Goal: Book appointment/travel/reservation

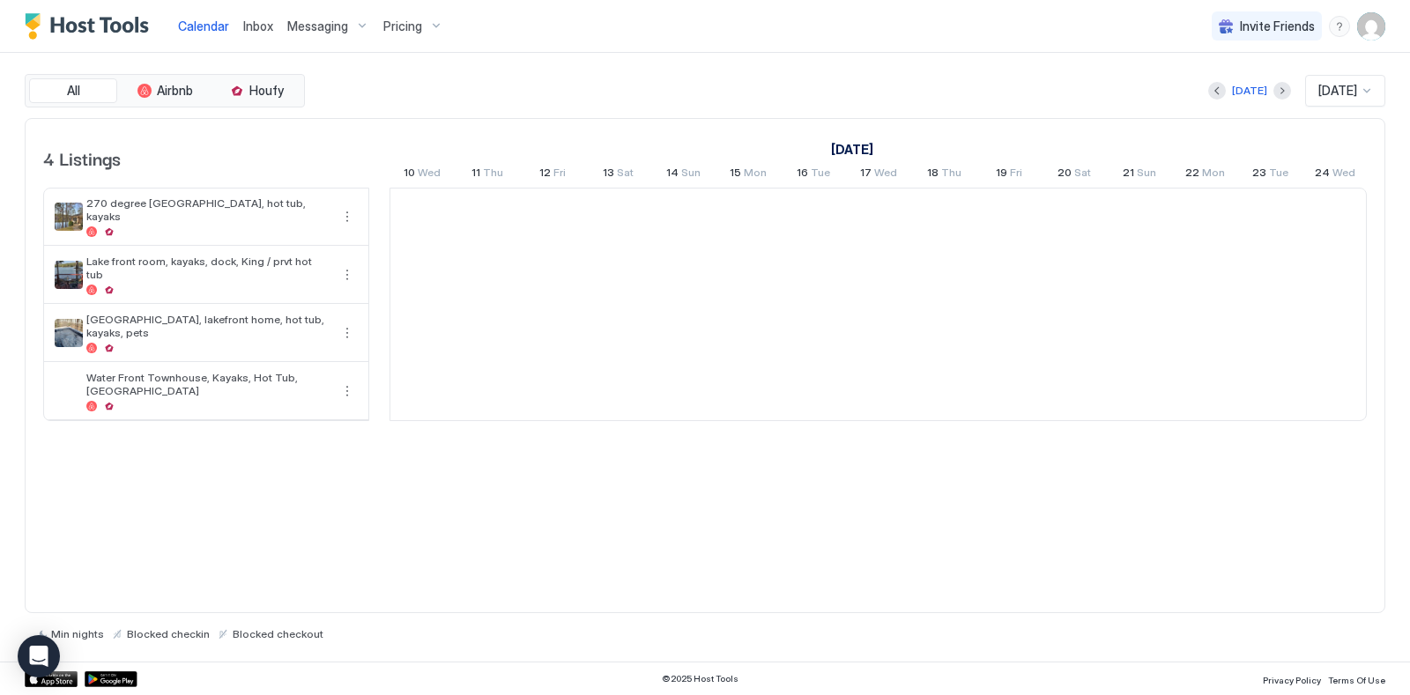
scroll to position [0, 978]
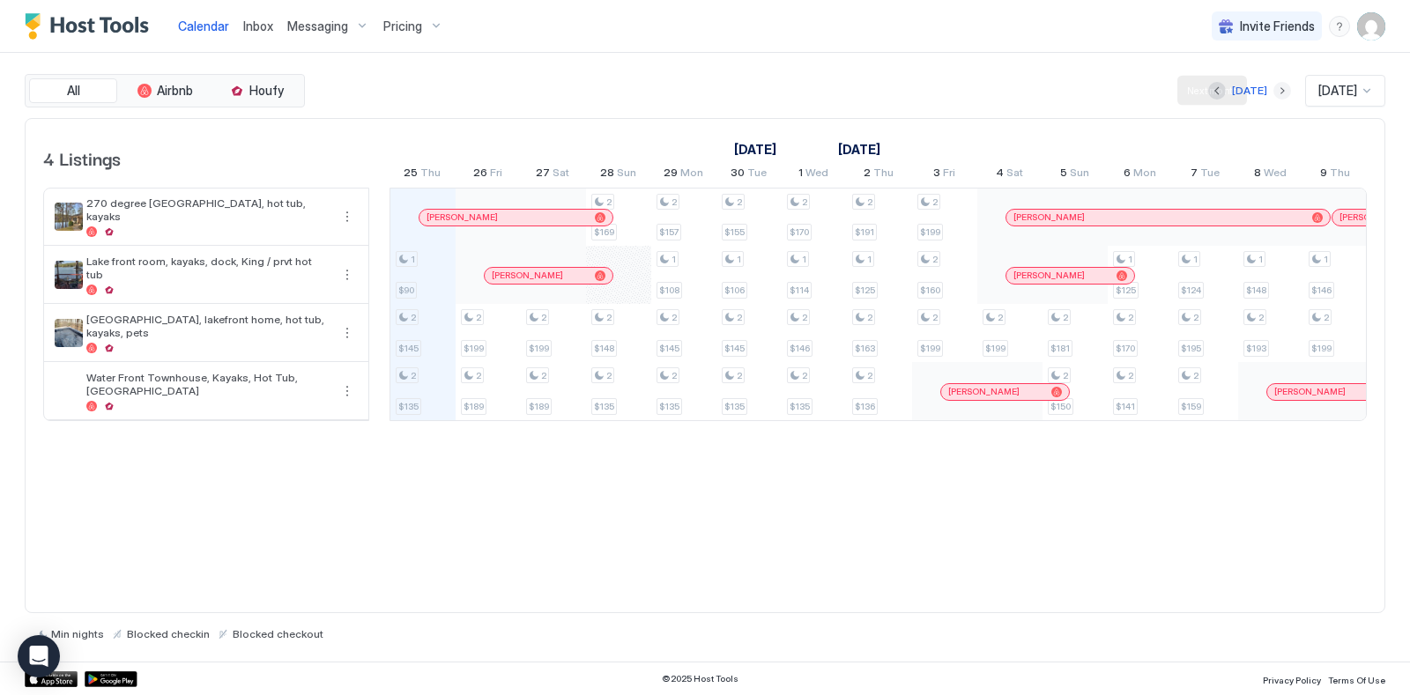
click at [1274, 90] on button "Next month" at bounding box center [1283, 91] width 18 height 18
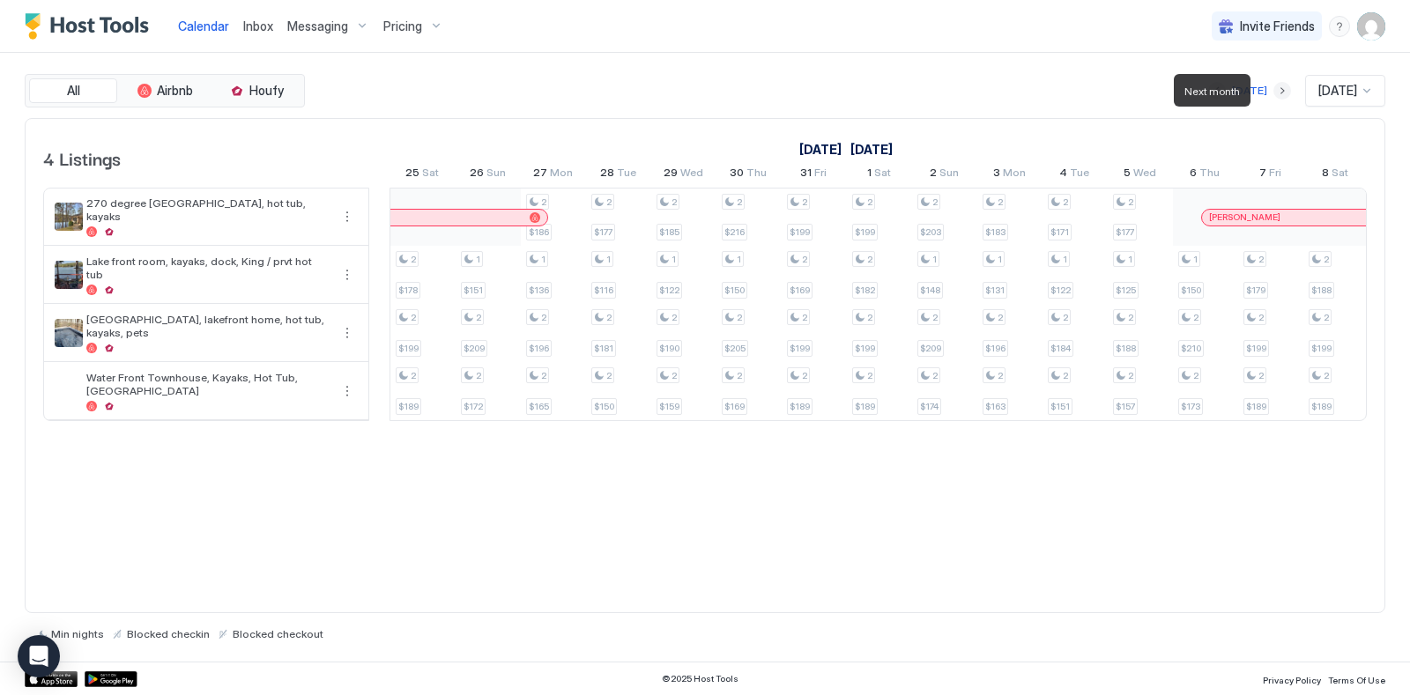
click at [1274, 90] on button "Next month" at bounding box center [1283, 91] width 18 height 18
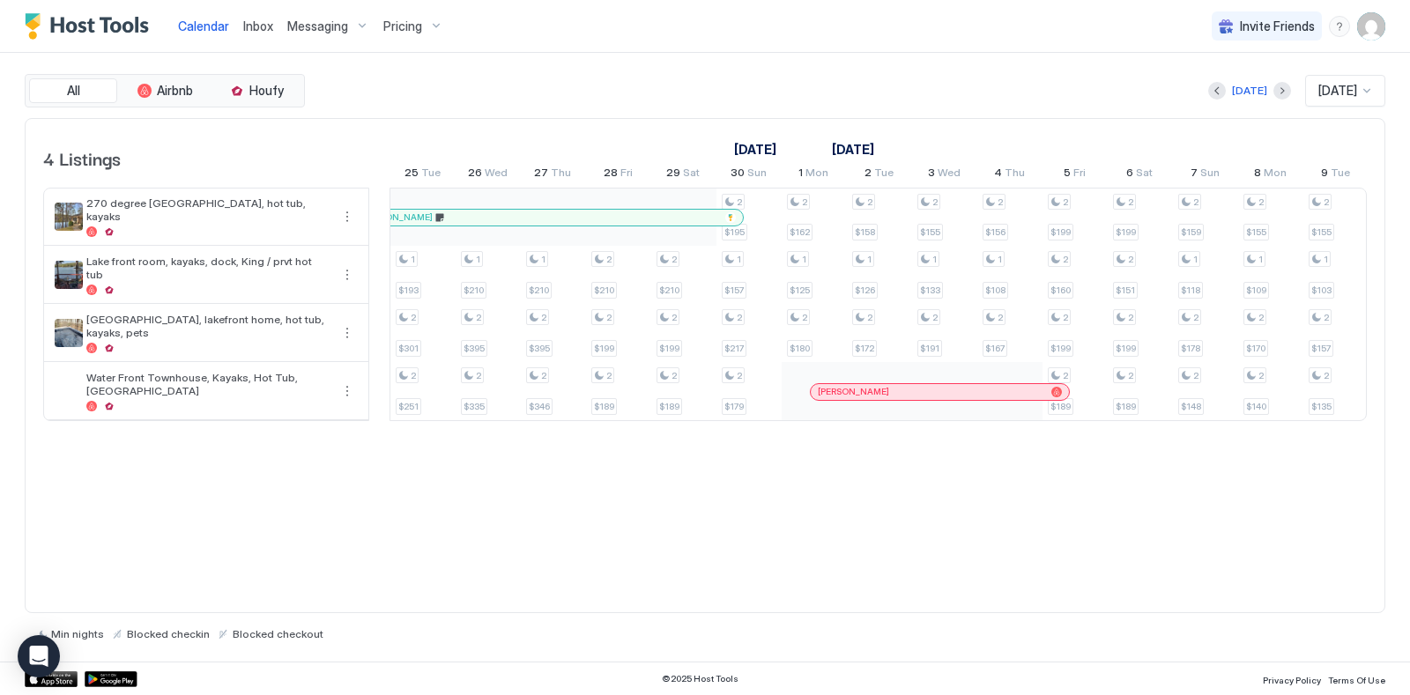
click at [1274, 93] on div at bounding box center [1283, 91] width 18 height 18
click at [1274, 91] on button "Next month" at bounding box center [1283, 91] width 18 height 18
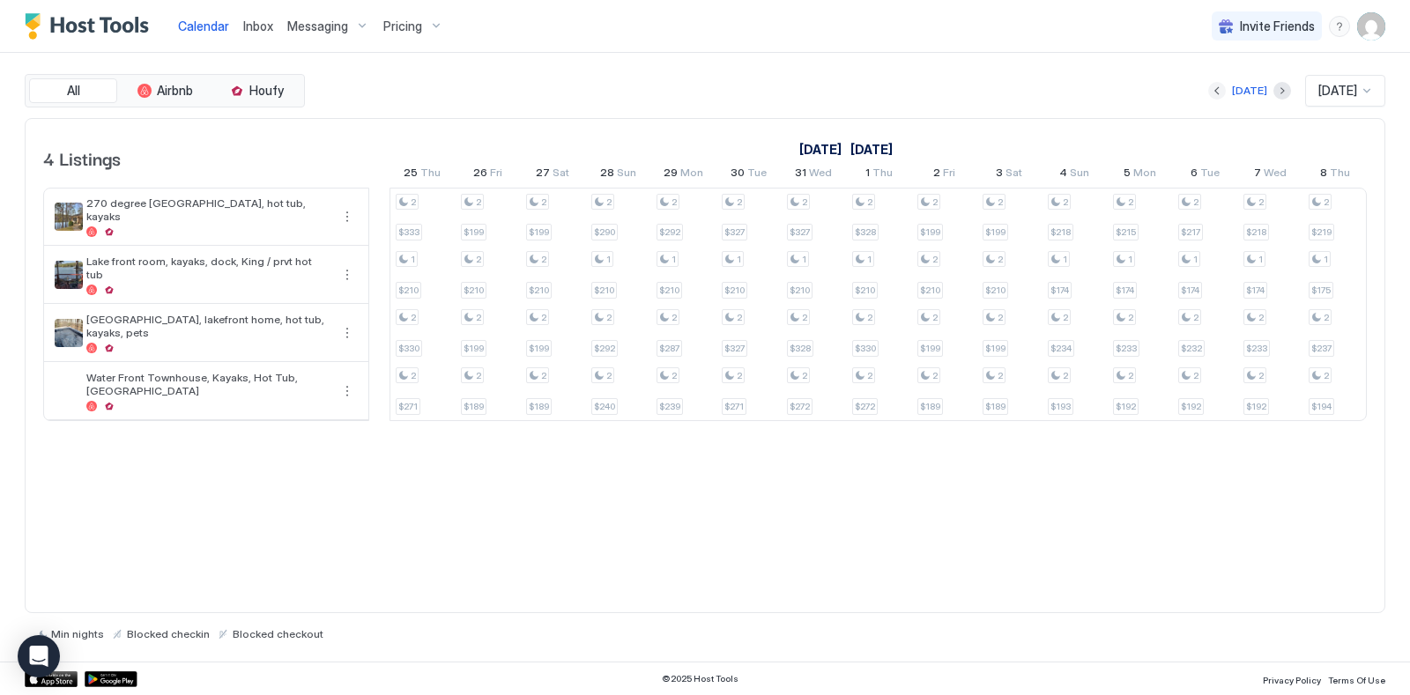
click at [1209, 90] on button "Previous month" at bounding box center [1217, 91] width 18 height 18
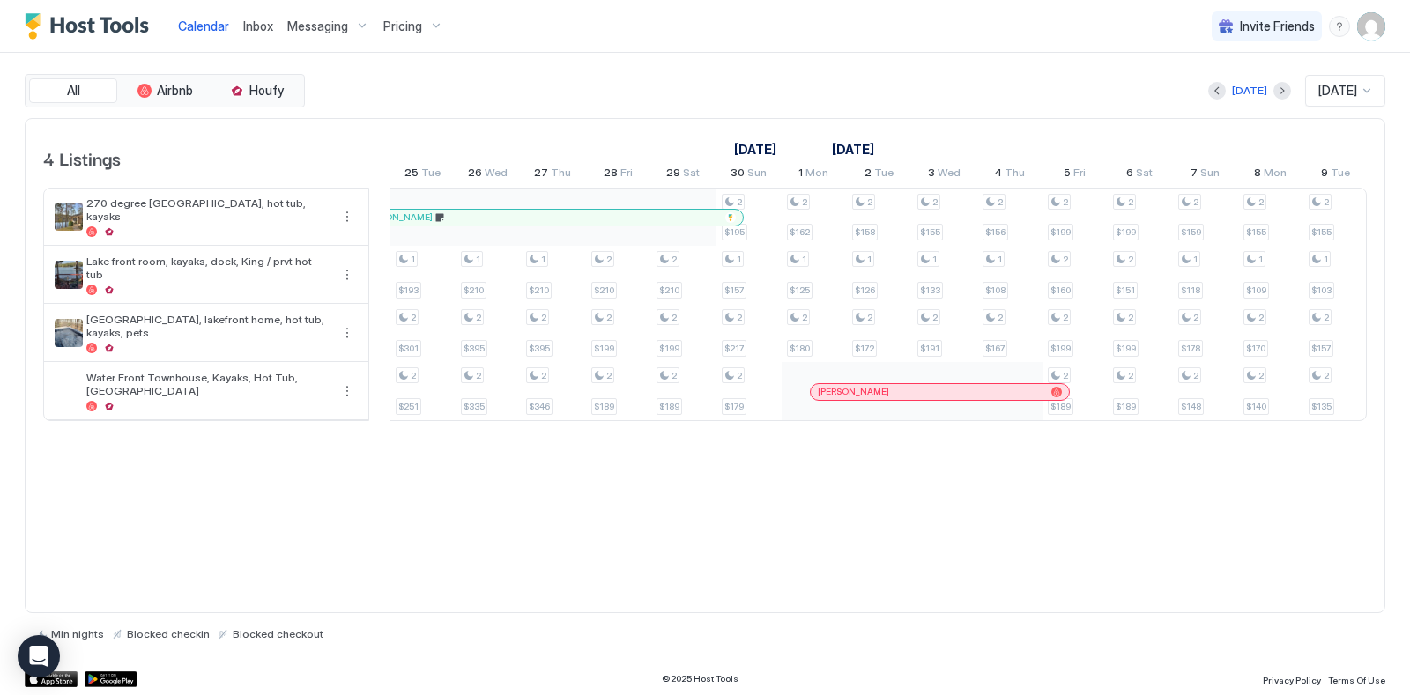
click at [1354, 91] on span "[DATE]" at bounding box center [1338, 91] width 39 height 16
click at [1344, 346] on span "[DATE]" at bounding box center [1335, 350] width 35 height 13
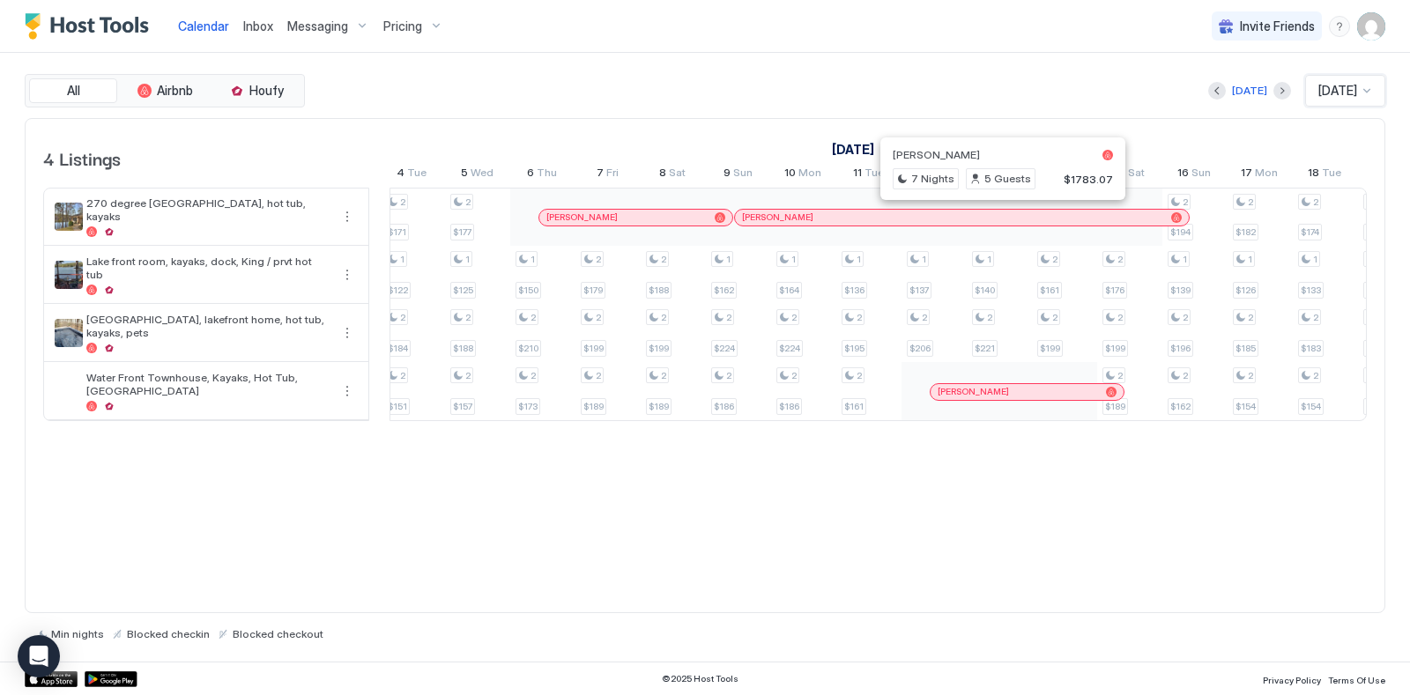
scroll to position [0, 0]
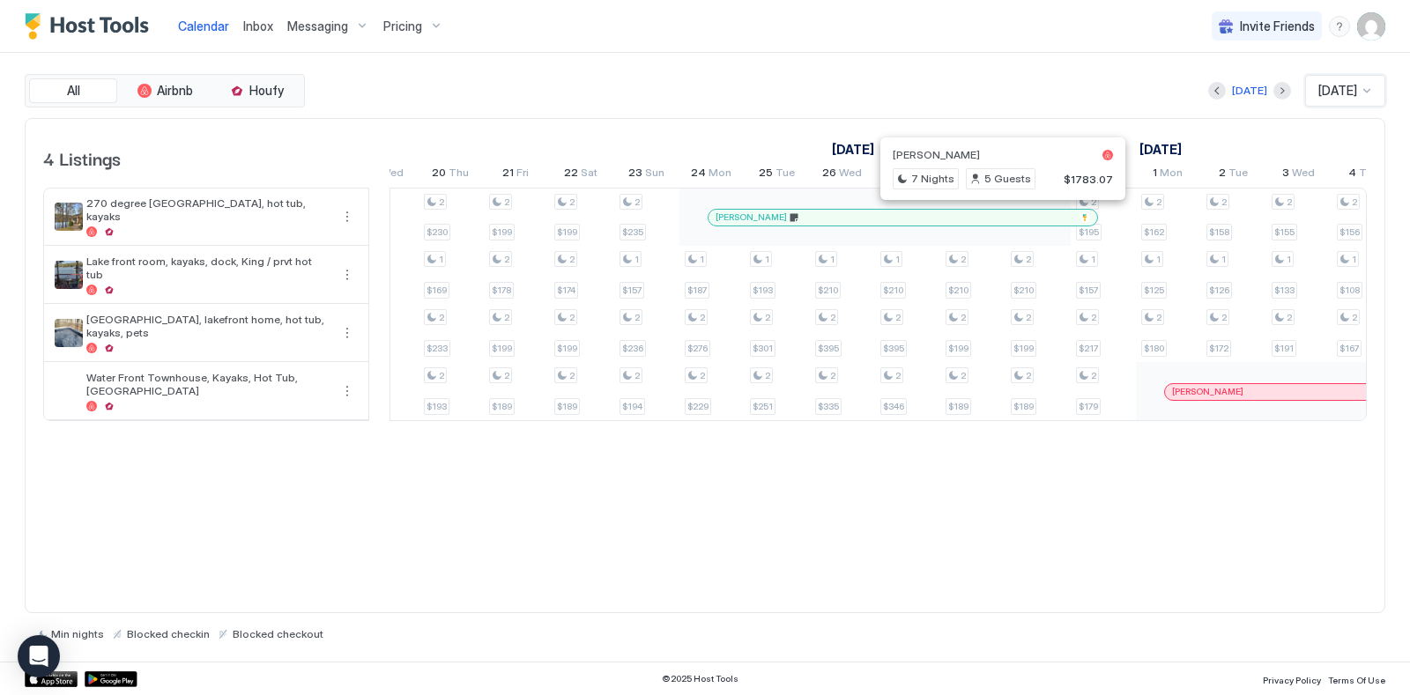
click at [819, 214] on div at bounding box center [820, 218] width 14 height 14
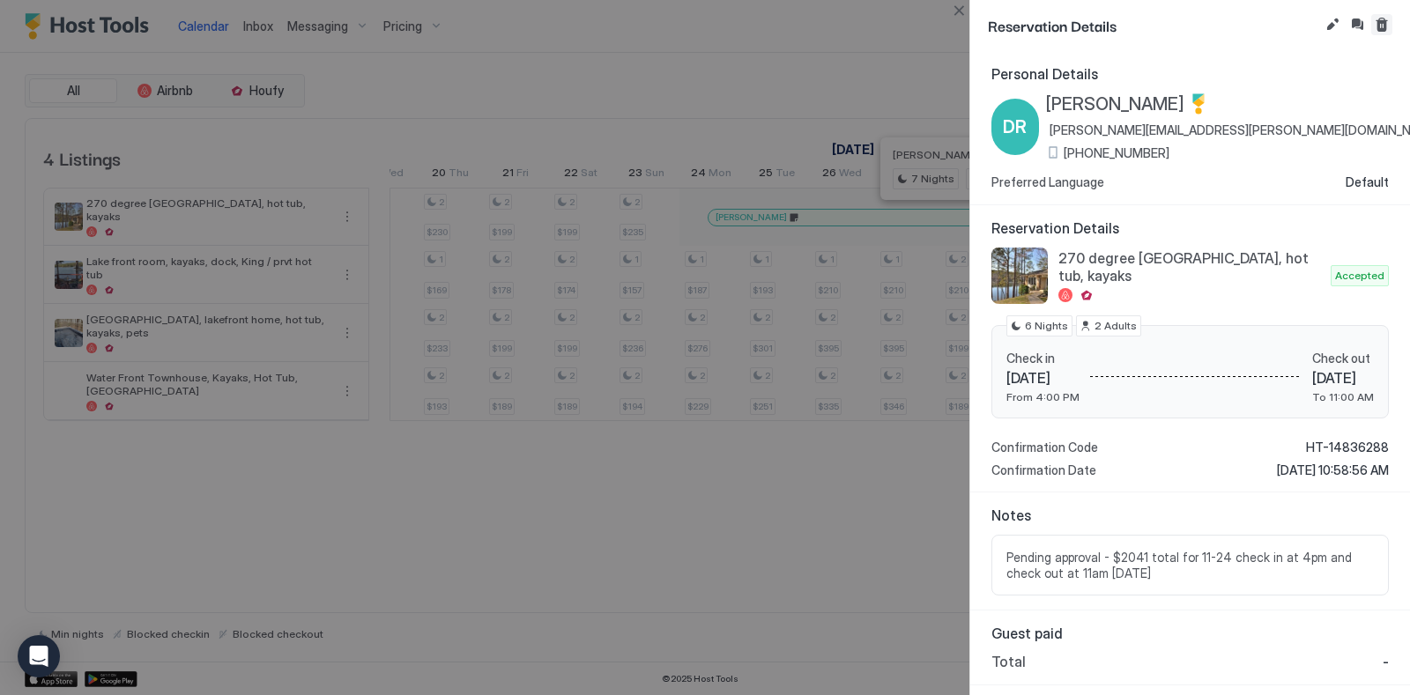
click at [1383, 29] on button "Cancel reservation" at bounding box center [1381, 24] width 21 height 21
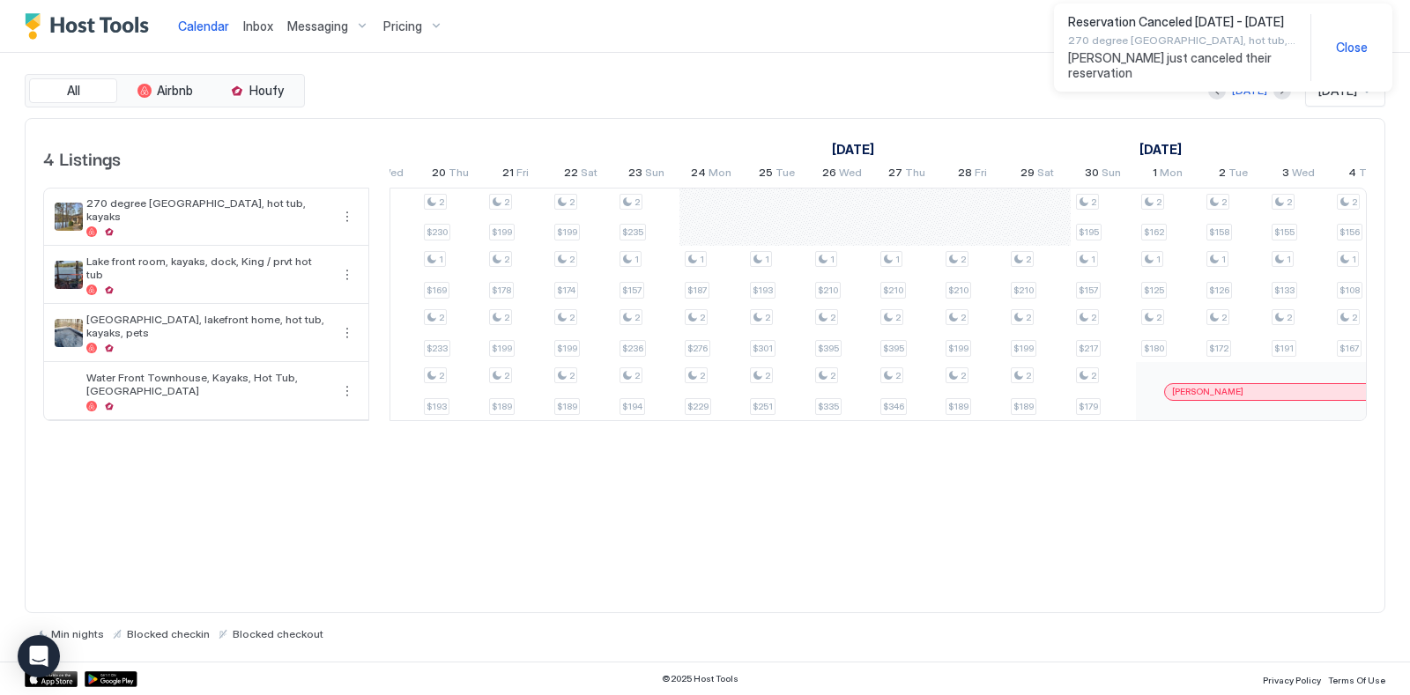
click at [1351, 51] on span "Close" at bounding box center [1352, 48] width 32 height 16
